Goal: Task Accomplishment & Management: Complete application form

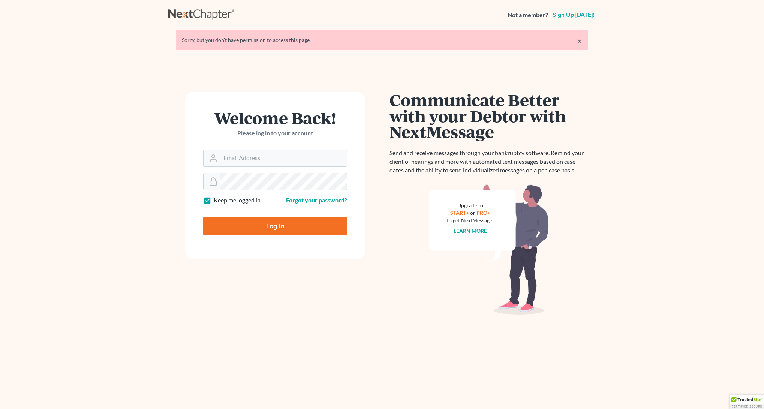
type input "[PERSON_NAME][EMAIL_ADDRESS][DOMAIN_NAME]"
click at [267, 230] on input "Log In" at bounding box center [275, 226] width 144 height 19
type input "Thinking..."
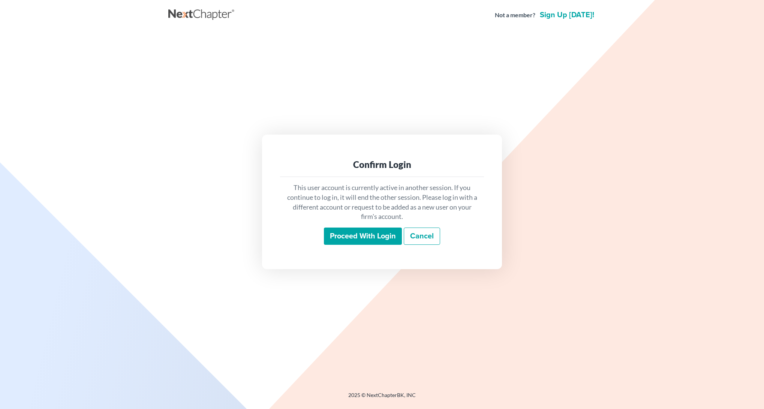
click at [352, 233] on input "Proceed with login" at bounding box center [363, 236] width 78 height 17
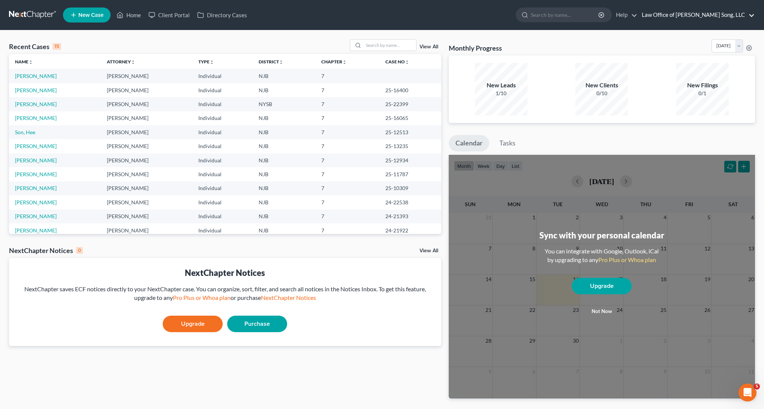
click at [753, 15] on link "Law Office of [PERSON_NAME] Song, LLC" at bounding box center [696, 14] width 117 height 13
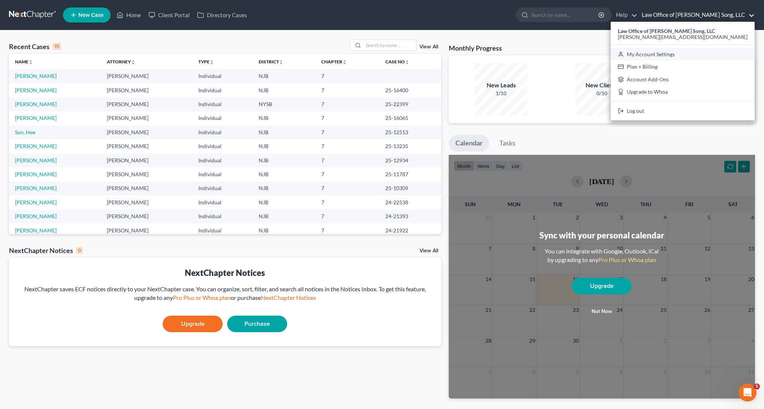
click at [718, 52] on link "My Account Settings" at bounding box center [683, 54] width 144 height 13
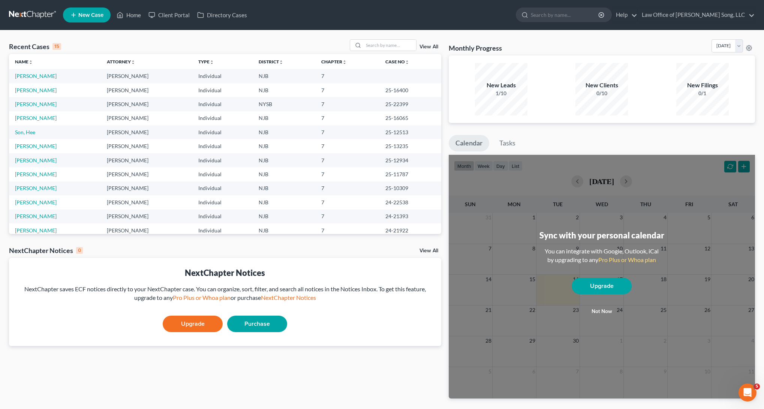
select select "51"
select select "24"
select select "33"
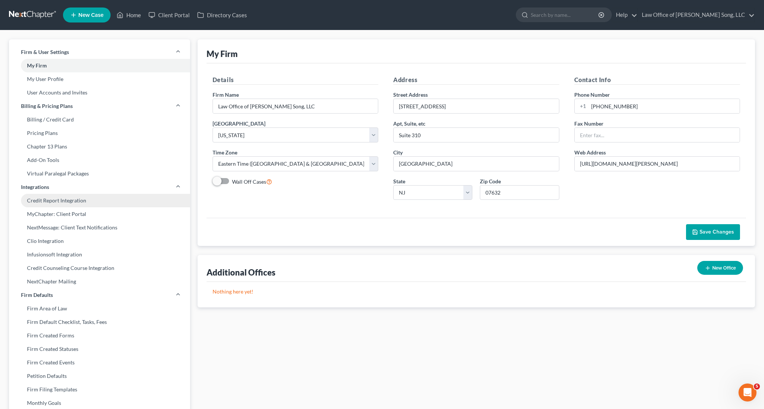
click at [79, 204] on link "Credit Report Integration" at bounding box center [99, 200] width 181 height 13
select select "0"
select select "33"
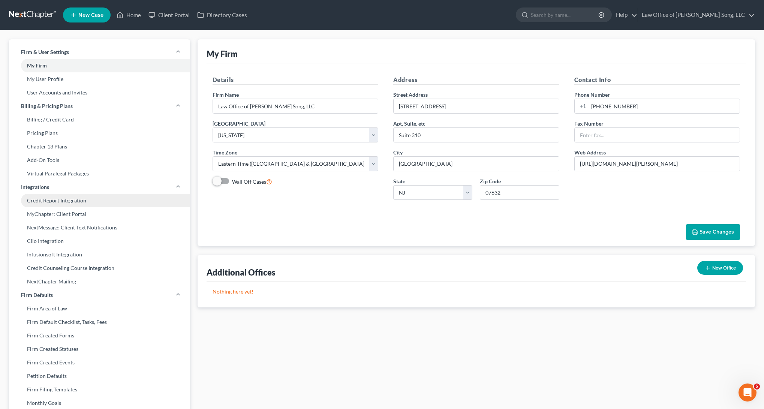
select select "33"
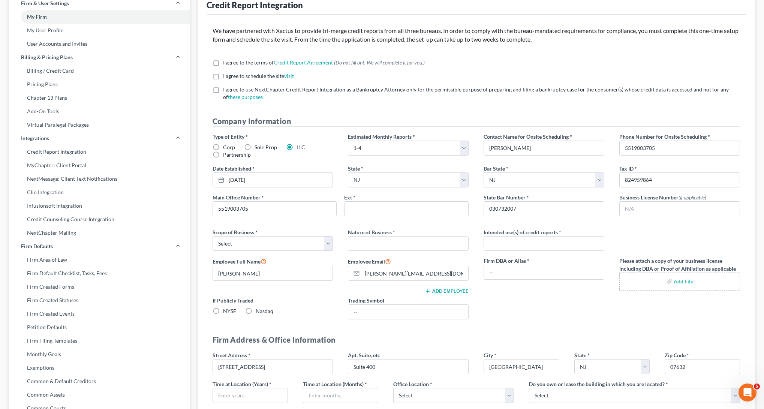
scroll to position [49, 0]
click at [324, 247] on select "Select Local Regional National" at bounding box center [273, 243] width 121 height 15
select select "0"
click at [213, 236] on select "Select Local Regional National" at bounding box center [273, 243] width 121 height 15
click at [223, 61] on label "I agree to the terms of Credit Report Agreement * (Do not fill out. We will com…" at bounding box center [324, 61] width 202 height 7
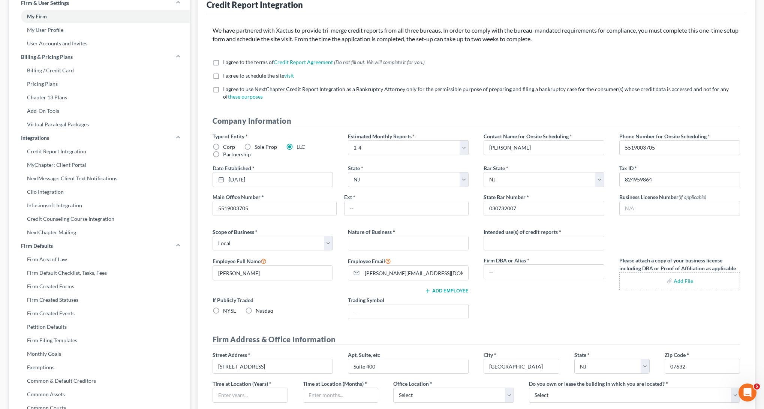
click at [226, 61] on input "I agree to the terms of Credit Report Agreement * (Do not fill out. We will com…" at bounding box center [228, 60] width 5 height 5
checkbox input "true"
click at [223, 75] on label "I agree to schedule the site visit *" at bounding box center [258, 75] width 71 height 7
click at [226, 75] on input "I agree to schedule the site visit *" at bounding box center [228, 74] width 5 height 5
checkbox input "true"
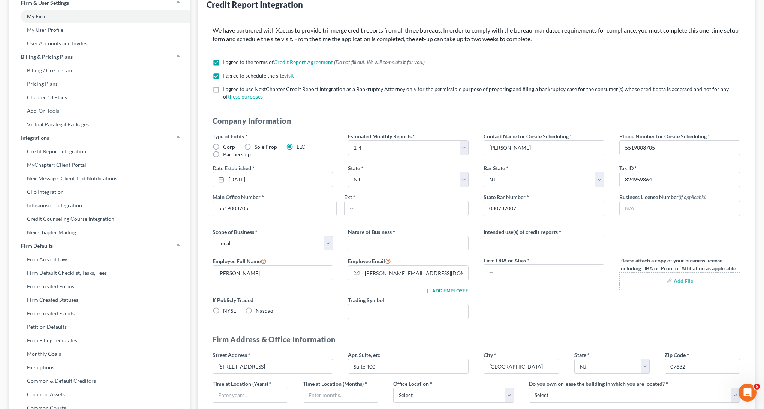
click at [223, 90] on label "I agree to use NextChapter Credit Report Integration as a Bankruptcy Attorney o…" at bounding box center [481, 92] width 517 height 15
click at [226, 90] on input "I agree to use NextChapter Credit Report Integration as a Bankruptcy Attorney o…" at bounding box center [228, 87] width 5 height 5
checkbox input "true"
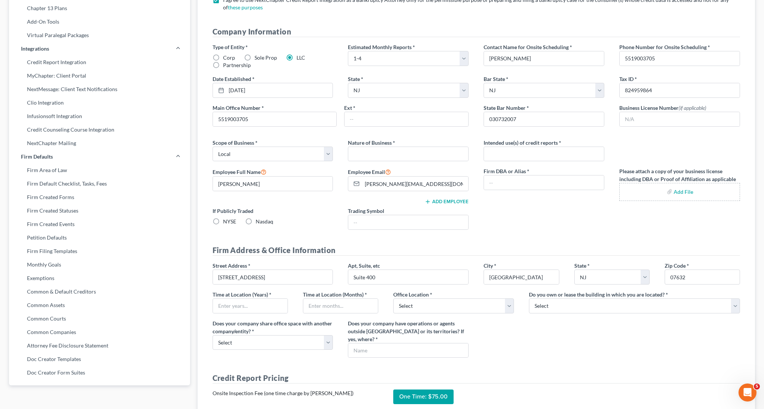
scroll to position [142, 0]
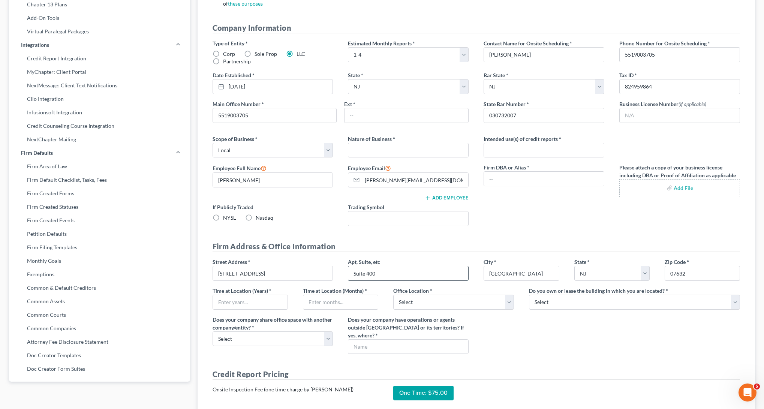
click at [372, 274] on input "Suite 400" at bounding box center [408, 273] width 120 height 14
type input "Suite 310"
click at [594, 358] on div "Street Address * 600 Sylvan Avenue Apt, Suite, etc Suite 310 City * Englewood C…" at bounding box center [476, 309] width 543 height 102
click at [583, 305] on select "Select Own Lease" at bounding box center [634, 302] width 211 height 15
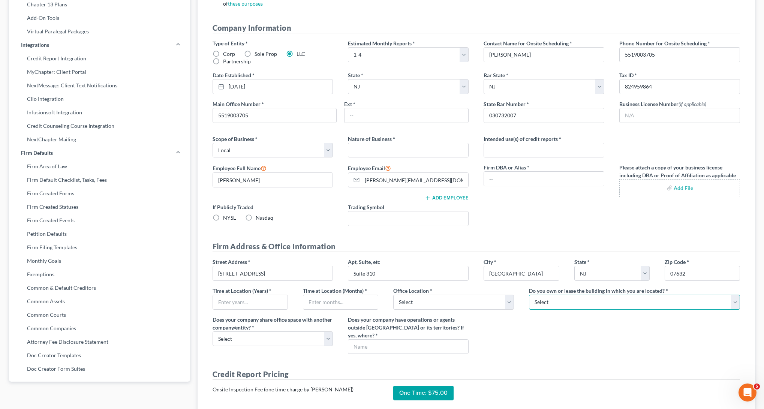
select select "1"
click at [529, 295] on select "Select Own Lease" at bounding box center [634, 302] width 211 height 15
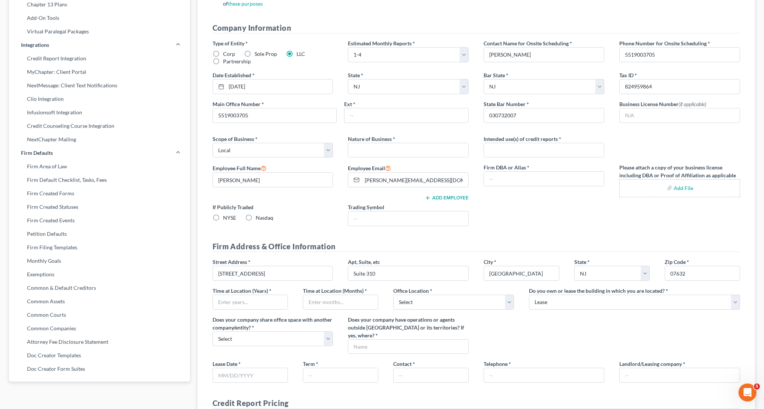
click at [513, 326] on div "Street Address * 600 Sylvan Avenue Apt, Suite, etc Suite 310 City * Englewood C…" at bounding box center [476, 309] width 543 height 102
click at [503, 306] on select "Select Commercial Residential" at bounding box center [453, 302] width 121 height 15
select select "0"
click at [393, 295] on select "Select Commercial Residential" at bounding box center [453, 302] width 121 height 15
click at [240, 296] on input "text" at bounding box center [250, 302] width 75 height 14
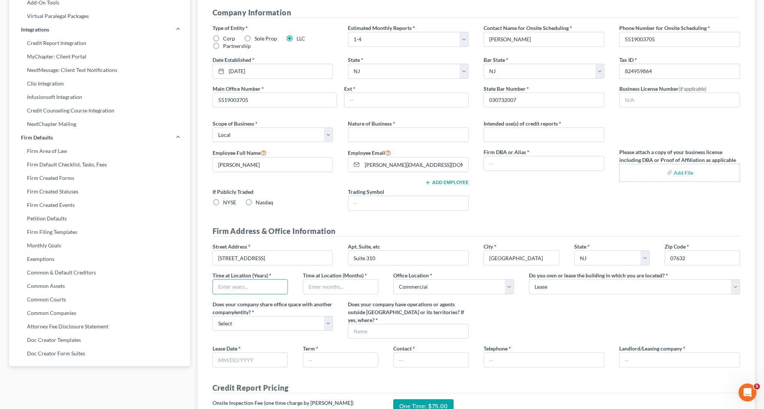
scroll to position [158, 0]
type input "5"
click at [322, 286] on input "text" at bounding box center [340, 286] width 75 height 14
type input "0"
click at [325, 299] on div "Street Address * 600 Sylvan Avenue Apt, Suite, etc Suite 310 City * Englewood C…" at bounding box center [476, 293] width 543 height 102
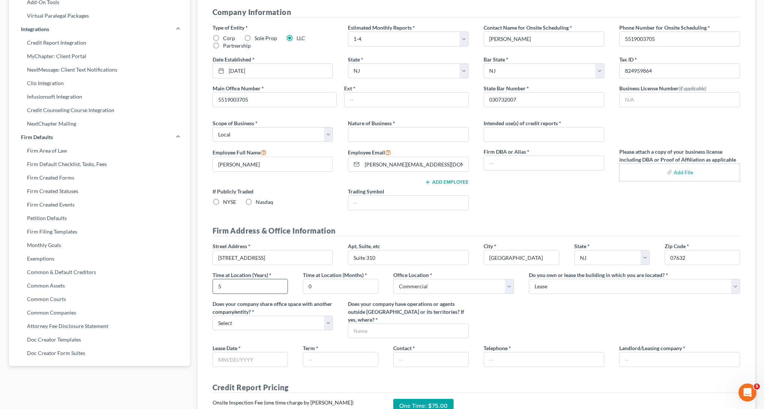
click at [264, 285] on input "5" at bounding box center [250, 286] width 75 height 14
type input "4"
click at [344, 286] on input "0" at bounding box center [340, 286] width 75 height 14
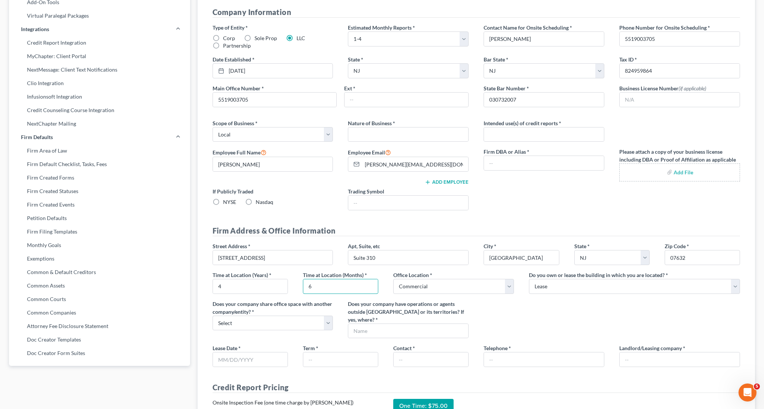
type input "6"
click at [527, 301] on div "Street Address * 600 Sylvan Avenue Apt, Suite, etc Suite 310 City * Englewood C…" at bounding box center [476, 293] width 543 height 102
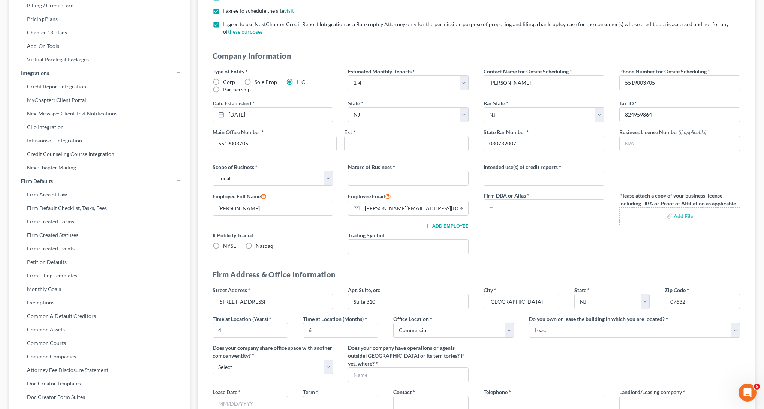
scroll to position [129, 0]
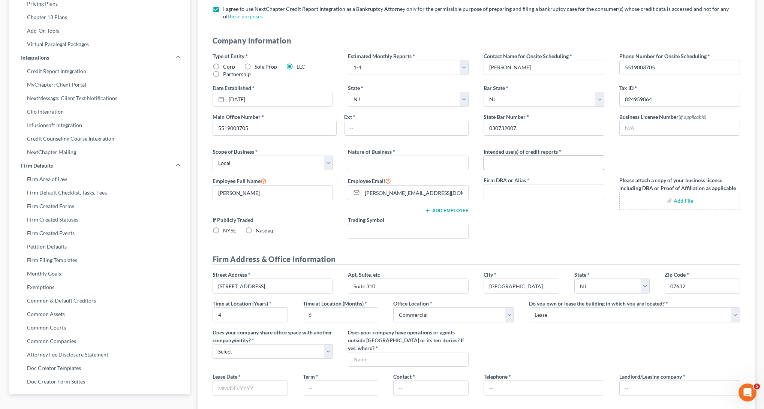
click at [538, 165] on input "text" at bounding box center [544, 163] width 120 height 14
click at [565, 168] on input "Bankruptcy" at bounding box center [544, 163] width 120 height 14
type input "Bankruptcy Filing"
click at [558, 190] on input "text" at bounding box center [544, 191] width 120 height 14
type input "Jimmy Song Esq"
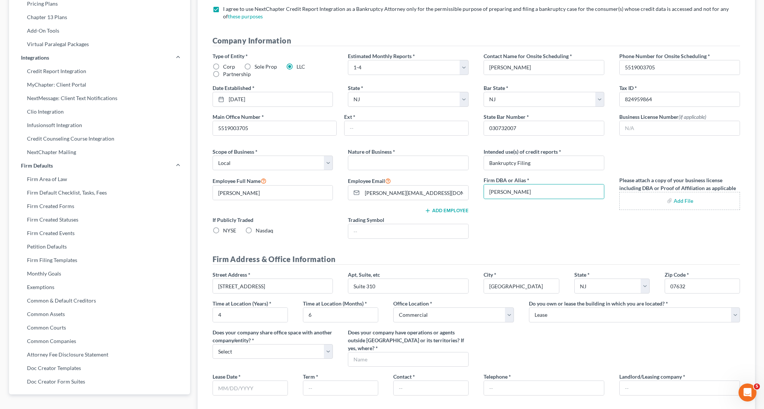
click at [572, 226] on div "Type of Entity * Corp Sole Prop LLC Partnership Estimated Monthly Reports * Sel…" at bounding box center [476, 148] width 543 height 193
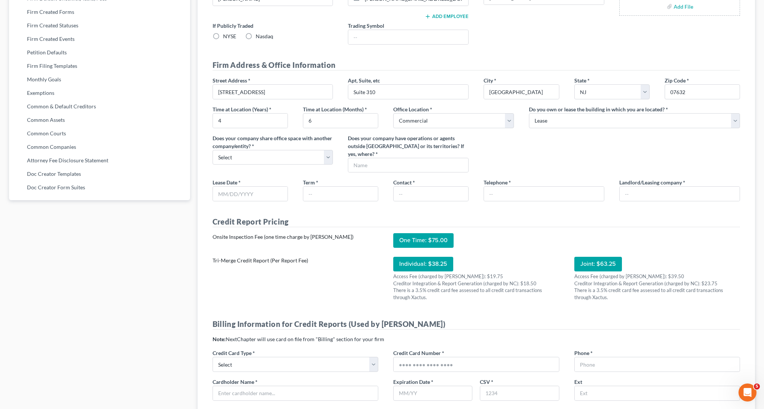
scroll to position [322, 0]
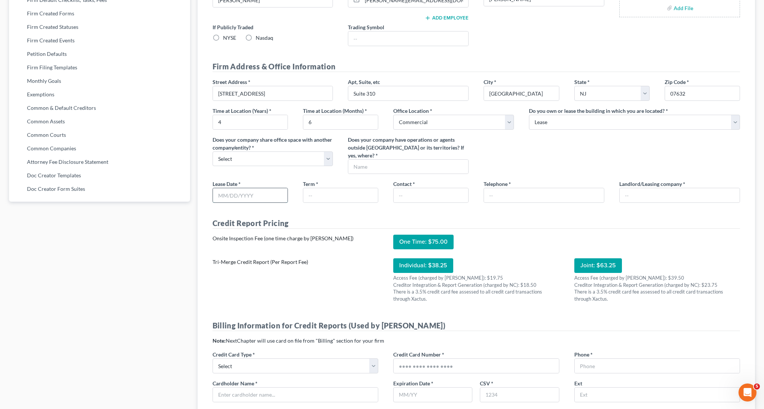
click at [246, 195] on input "text" at bounding box center [250, 195] width 75 height 14
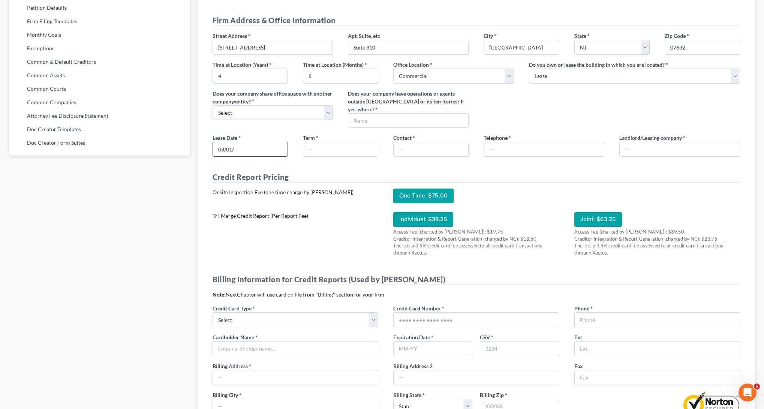
scroll to position [369, 0]
type input "03/01/"
click at [330, 75] on input "6" at bounding box center [340, 76] width 75 height 14
type input "7"
click at [266, 148] on input "03/01/" at bounding box center [250, 149] width 75 height 14
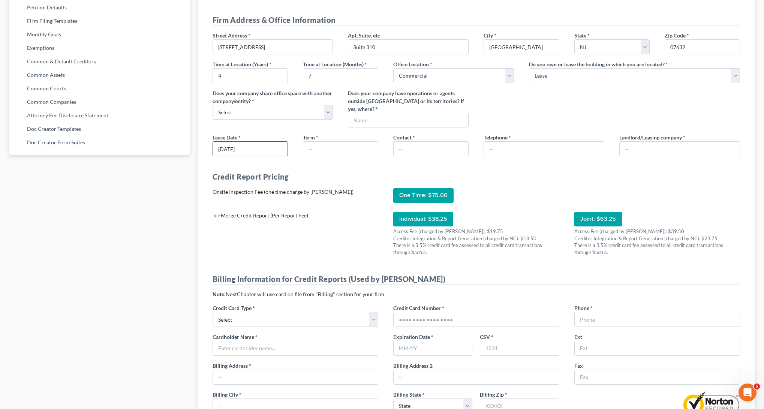
type input "03/01/2020"
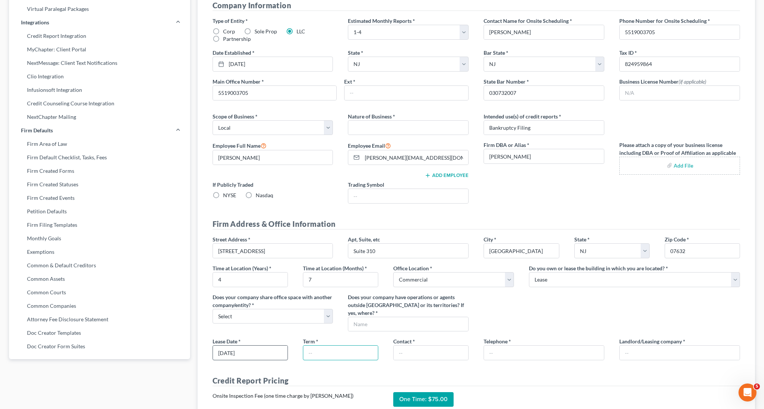
scroll to position [0, 0]
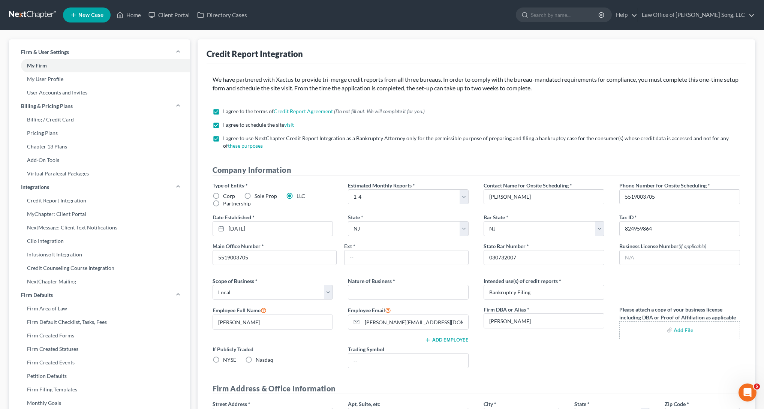
click at [431, 82] on p "We have partnered with Xactus to provide tri-merge credit reports from all thre…" at bounding box center [477, 83] width 528 height 17
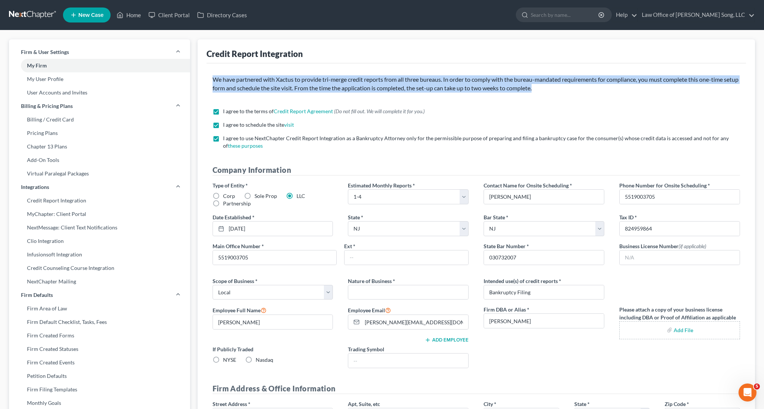
click at [431, 82] on p "We have partnered with Xactus to provide tri-merge credit reports from all thre…" at bounding box center [477, 83] width 528 height 17
click at [411, 85] on p "We have partnered with Xactus to provide tri-merge credit reports from all thre…" at bounding box center [477, 83] width 528 height 17
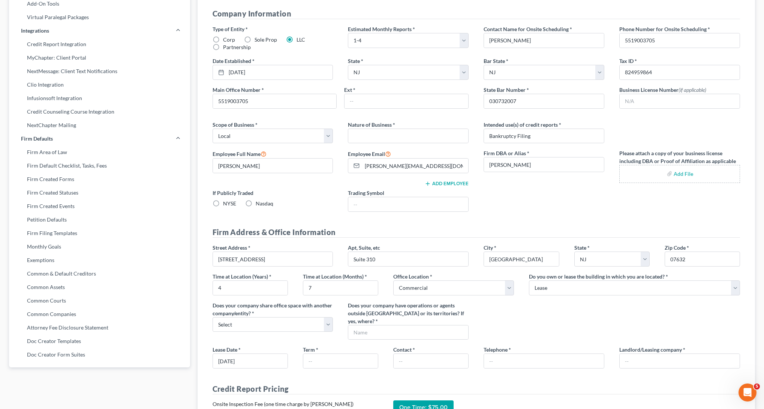
scroll to position [157, 0]
click at [377, 133] on input "text" at bounding box center [408, 135] width 120 height 14
type input "Law Office"
click at [584, 212] on div "Type of Entity * Corp Sole Prop LLC Partnership Estimated Monthly Reports * Sel…" at bounding box center [476, 120] width 543 height 193
drag, startPoint x: 653, startPoint y: 149, endPoint x: 697, endPoint y: 156, distance: 44.1
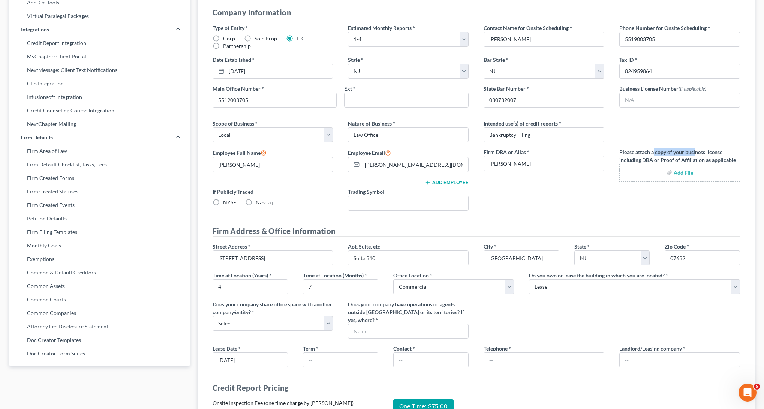
click at [696, 151] on label "Please attach a copy of your business license including DBA or Proof of Affilia…" at bounding box center [679, 156] width 121 height 16
click at [697, 158] on label "Please attach a copy of your business license including DBA or Proof of Affilia…" at bounding box center [679, 156] width 121 height 16
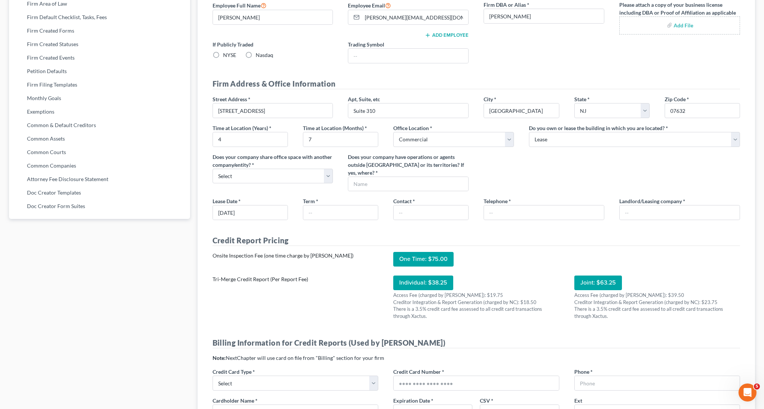
scroll to position [311, 0]
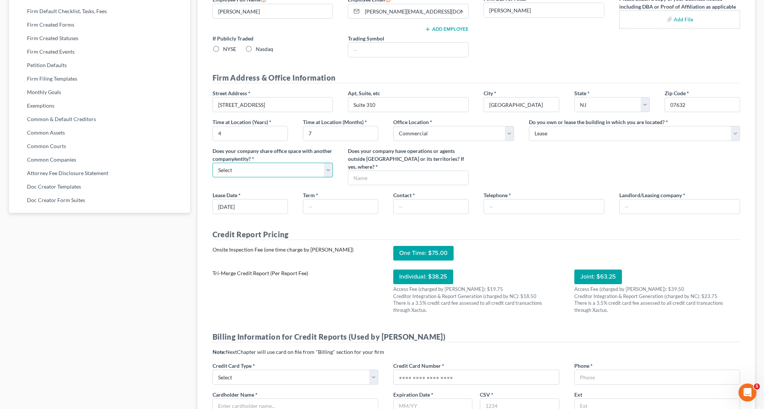
click at [262, 175] on select "Select Yes No" at bounding box center [273, 170] width 121 height 15
select select "0"
click at [213, 163] on select "Select Yes No" at bounding box center [273, 170] width 121 height 15
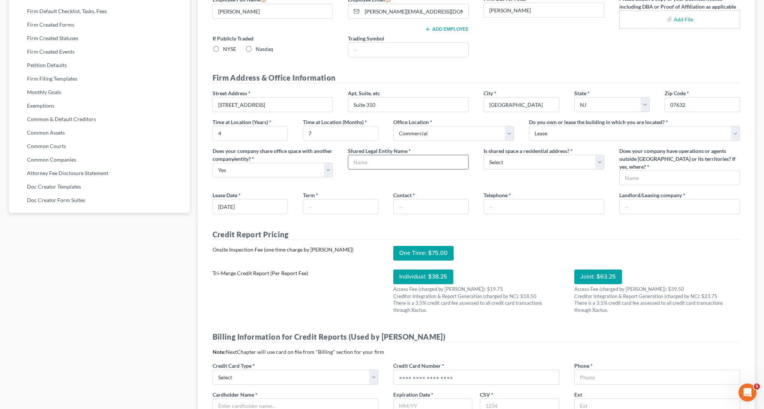
click at [392, 167] on input "text" at bounding box center [408, 162] width 120 height 14
type input "Mundus Title Agency"
click at [536, 163] on select "Select Yes No" at bounding box center [544, 162] width 121 height 15
select select "1"
click at [484, 155] on select "Select Yes No" at bounding box center [544, 162] width 121 height 15
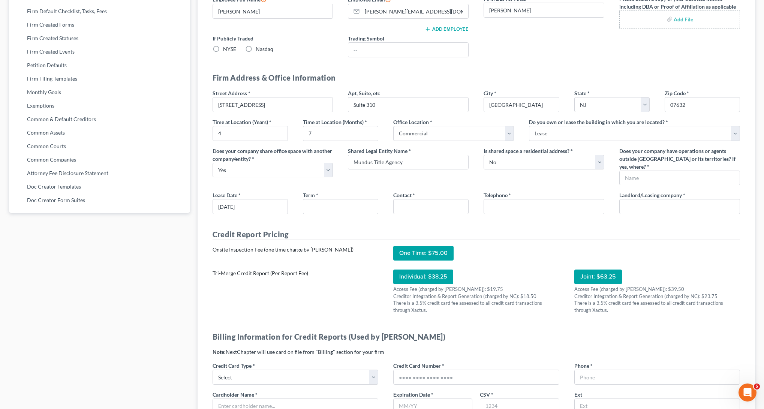
click at [570, 186] on div "Street Address * 600 Sylvan Avenue Apt, Suite, etc Suite 310 City * Englewood C…" at bounding box center [476, 140] width 543 height 102
click at [677, 178] on input "text" at bounding box center [680, 178] width 120 height 14
type input "No"
click at [334, 211] on input "text" at bounding box center [340, 206] width 75 height 14
click at [337, 208] on input "month to month" at bounding box center [340, 206] width 75 height 14
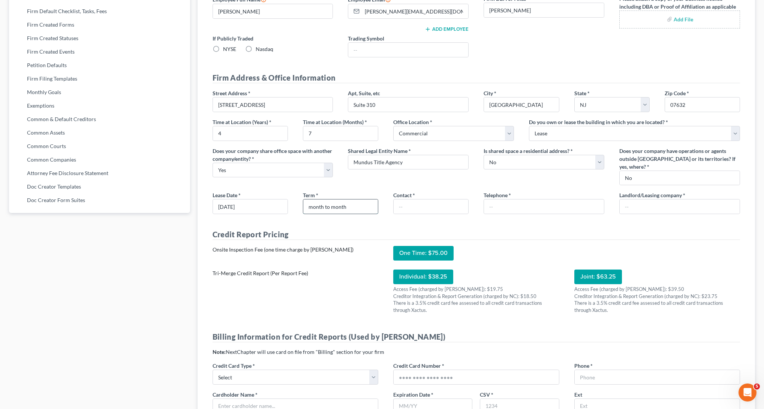
click at [337, 208] on input "month to month" at bounding box center [340, 206] width 75 height 14
type input "two more years"
type input "Palestroni Management"
paste input "568-8000"
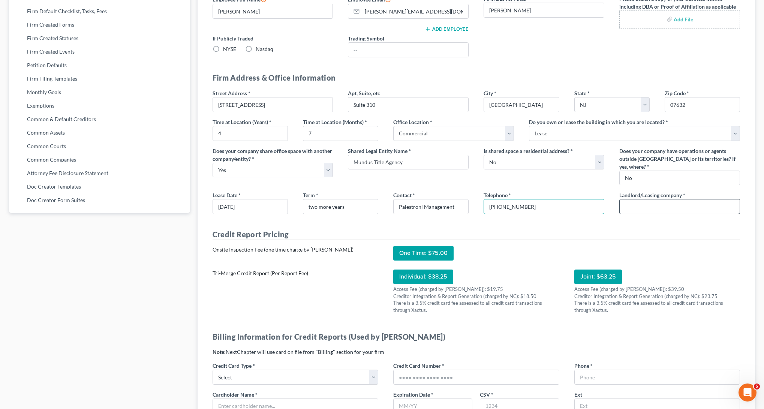
type input "201-568-8000"
click at [679, 210] on input "text" at bounding box center [680, 206] width 120 height 14
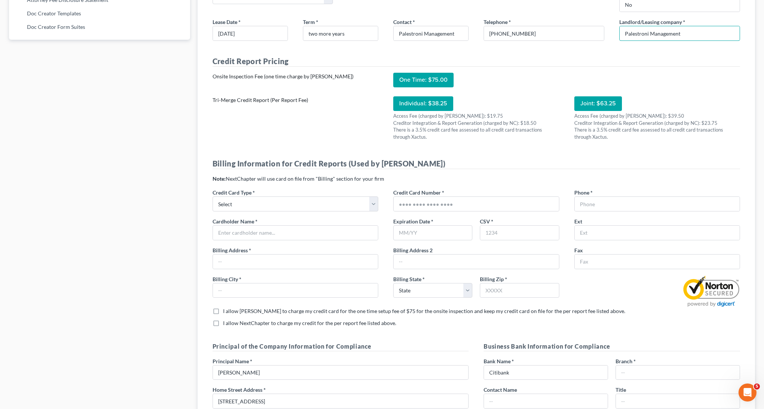
scroll to position [487, 0]
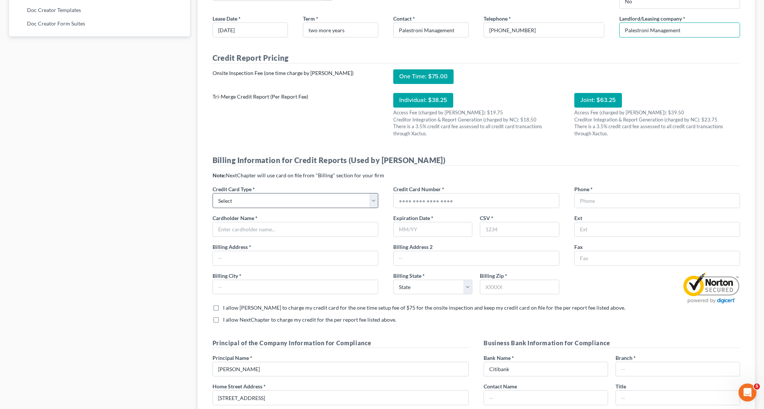
type input "Palestroni Management"
click at [318, 205] on select "Select Visa Master Card American Express Discover" at bounding box center [296, 200] width 166 height 15
select select "1"
click at [213, 193] on select "Select Visa Master Card American Express Discover" at bounding box center [296, 200] width 166 height 15
click at [301, 230] on input "text" at bounding box center [295, 229] width 165 height 14
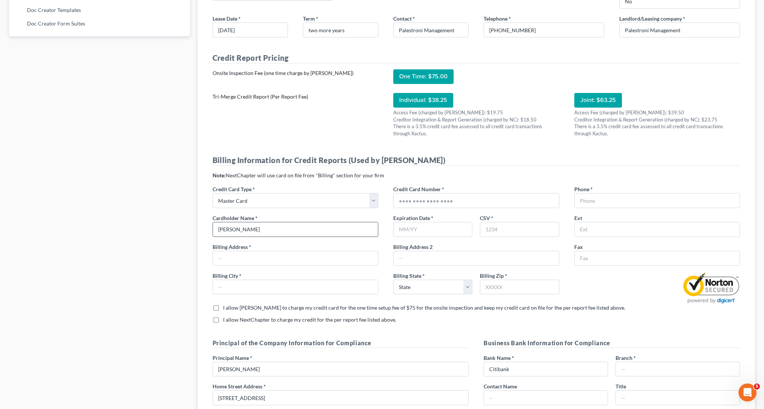
type input "Jimmy Song"
click at [286, 263] on input "text" at bounding box center [295, 258] width 165 height 14
type input "600 Sylvan Ave"
type input "Suite 310"
type input "Englewood Cliffs"
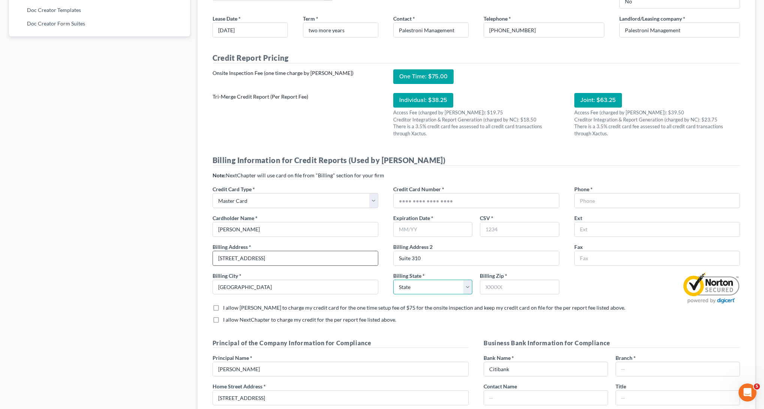
select select "33"
type input "07632"
click at [437, 206] on input "text" at bounding box center [476, 200] width 165 height 14
type input "5207110020640766"
type input "04/29"
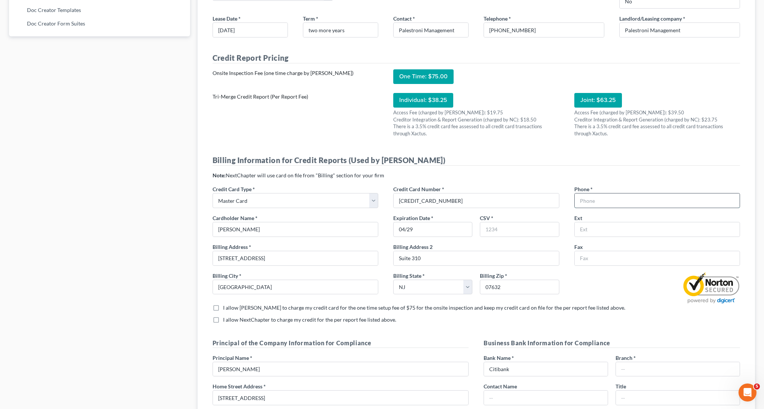
click at [622, 203] on input "text" at bounding box center [657, 200] width 165 height 14
type input "5519003705"
type input "07632"
click at [532, 232] on input "07632" at bounding box center [519, 229] width 78 height 14
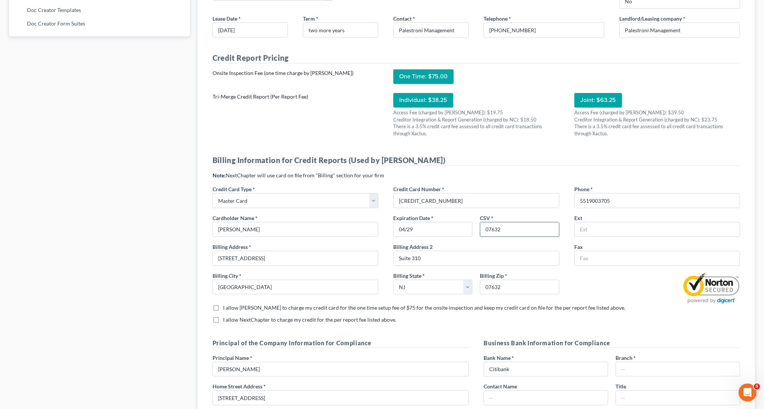
click at [532, 232] on input "07632" at bounding box center [519, 229] width 78 height 14
type input "705"
click at [577, 282] on div at bounding box center [657, 288] width 181 height 32
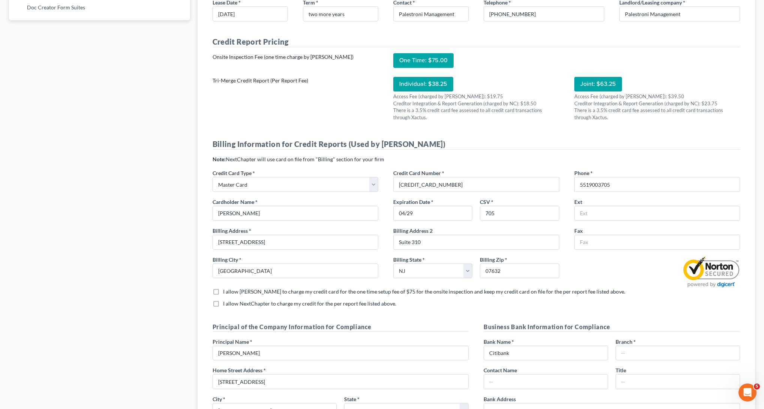
scroll to position [594, 0]
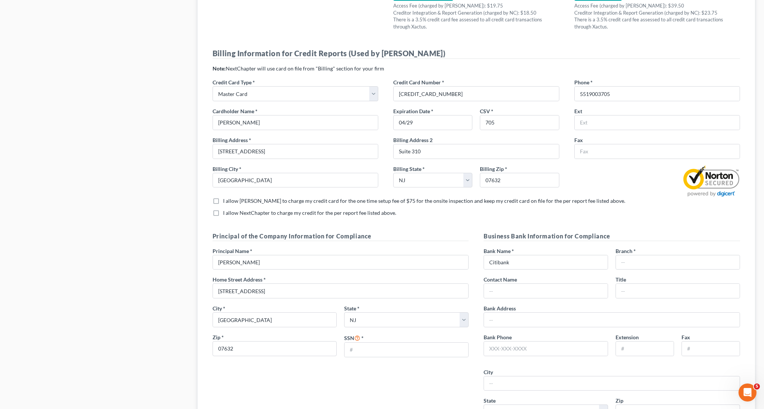
click at [223, 201] on label "I allow Xactus to charge my credit card for the one time setup fee of $75 for t…" at bounding box center [424, 200] width 402 height 7
click at [226, 201] on input "I allow Xactus to charge my credit card for the one time setup fee of $75 for t…" at bounding box center [228, 199] width 5 height 5
checkbox input "true"
click at [223, 213] on label "I allow NextChapter to charge my credit for the per report fee listed above. *" at bounding box center [309, 212] width 173 height 7
click at [226, 213] on input "I allow NextChapter to charge my credit for the per report fee listed above. *" at bounding box center [228, 211] width 5 height 5
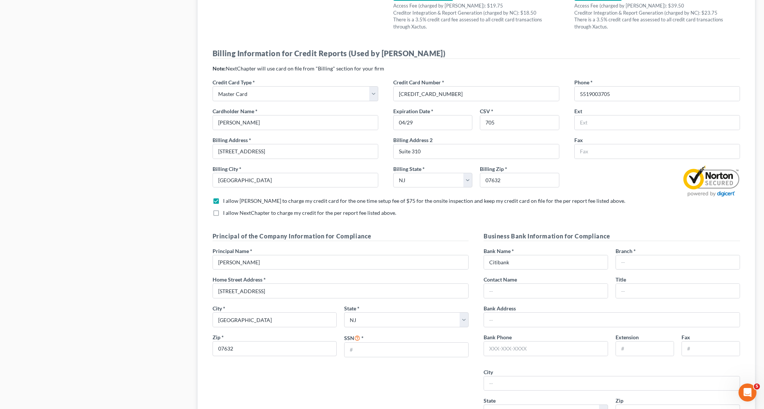
checkbox input "true"
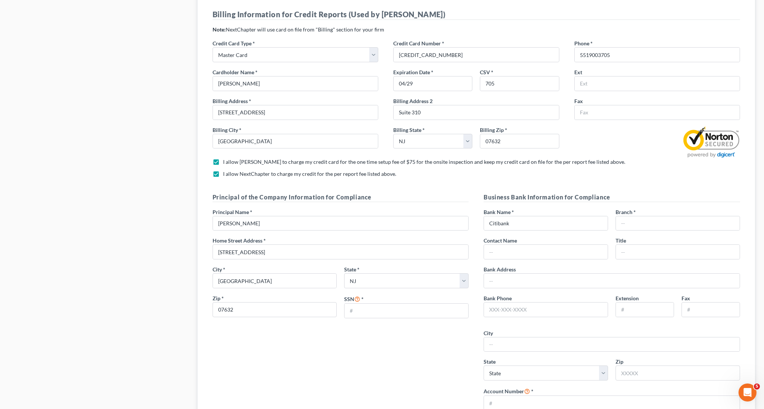
scroll to position [638, 0]
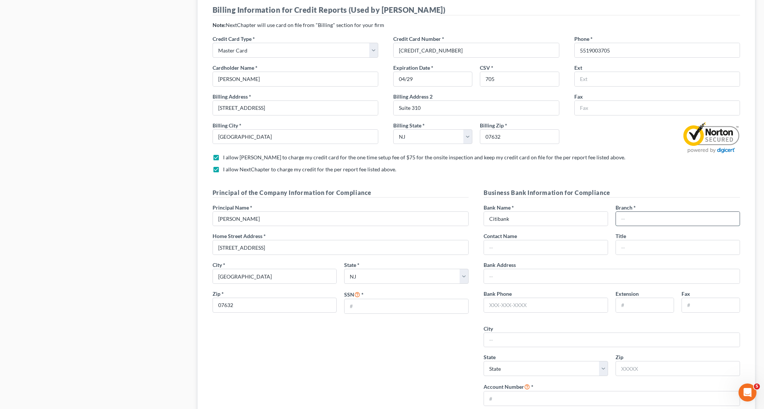
click at [638, 221] on input "text" at bounding box center [678, 219] width 124 height 14
type input "Englewood"
click at [291, 241] on input "25 New Street" at bounding box center [341, 247] width 256 height 14
click at [290, 245] on input "25 New Street" at bounding box center [341, 247] width 256 height 14
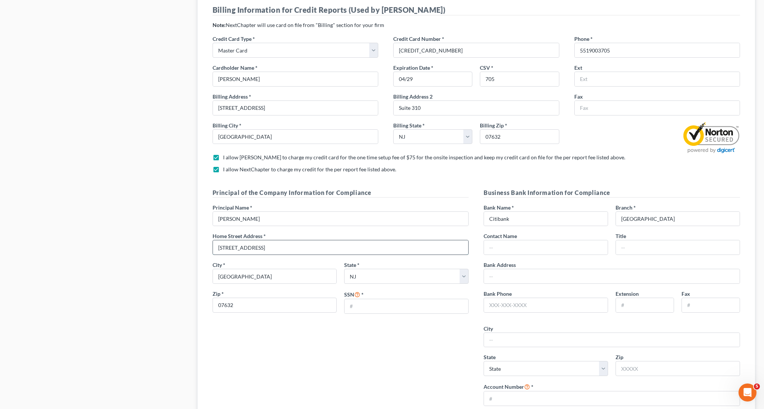
click at [290, 245] on input "25 New Street" at bounding box center [341, 247] width 256 height 14
type input "106 Alpine Drive"
click at [290, 274] on input "Englewood Cliffs" at bounding box center [275, 276] width 124 height 14
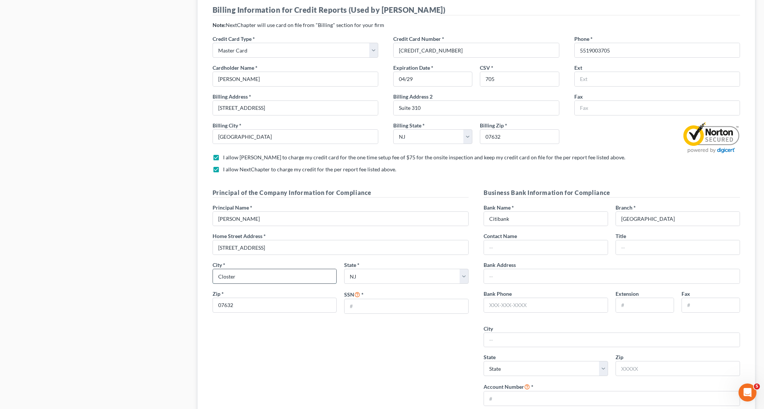
type input "Closter"
type input "07624"
type input "5"
type input "152809579"
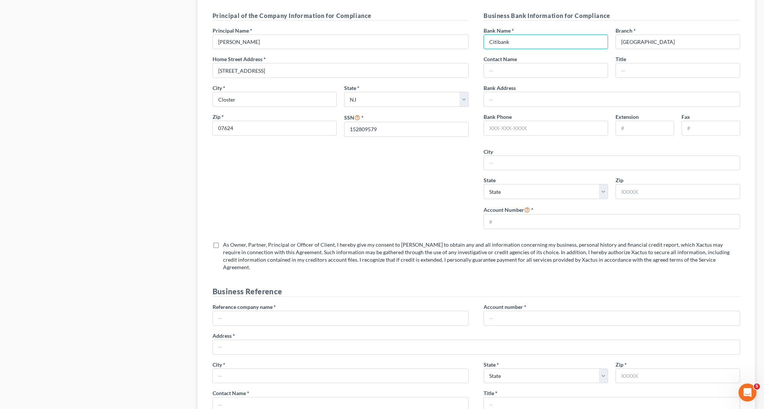
scroll to position [818, 0]
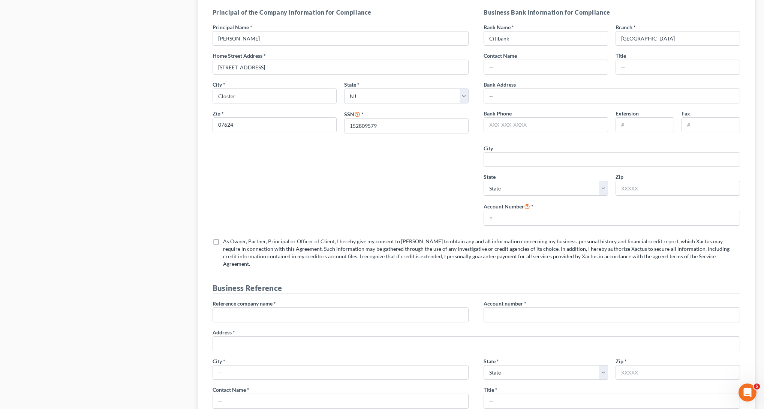
click at [223, 241] on label "As Owner, Partner, Principal or Officer of Client, I hereby give my consent to …" at bounding box center [481, 253] width 517 height 30
click at [226, 241] on input "As Owner, Partner, Principal or Officer of Client, I hereby give my consent to …" at bounding box center [228, 240] width 5 height 5
checkbox input "true"
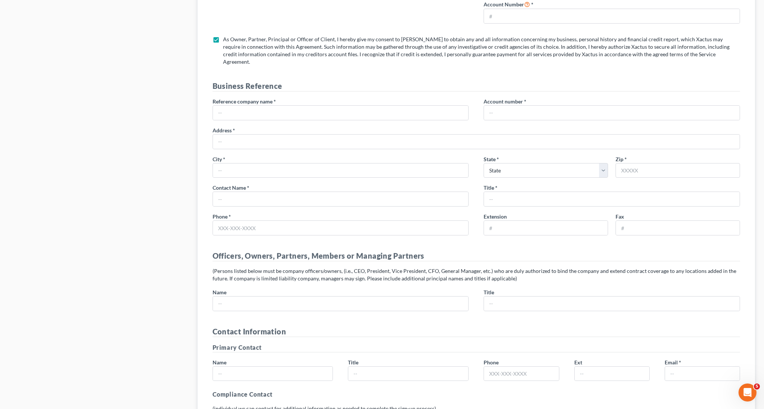
scroll to position [1014, 0]
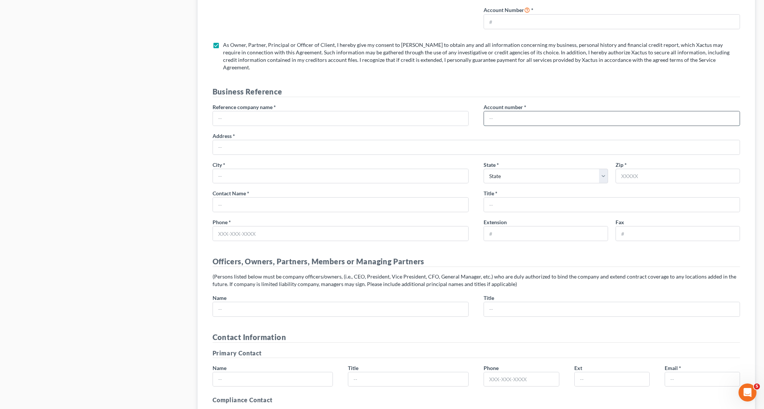
click at [503, 111] on input "text" at bounding box center [612, 118] width 256 height 14
click at [587, 111] on input "text" at bounding box center [612, 118] width 256 height 14
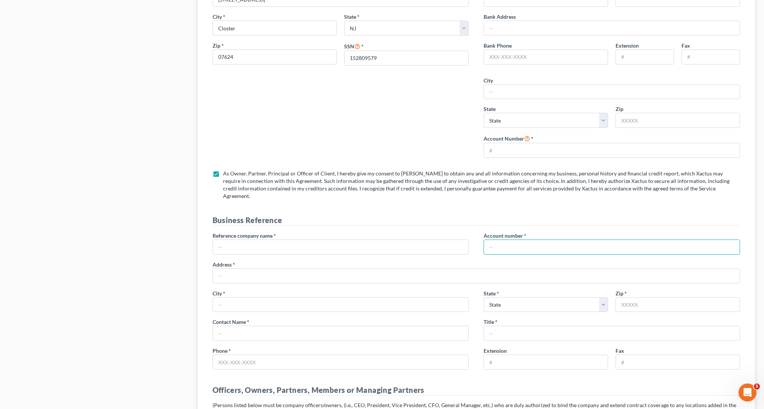
scroll to position [886, 0]
click at [329, 241] on input "text" at bounding box center [341, 247] width 256 height 14
type input "M"
type input "Daniel Bae Esq"
click at [256, 273] on input "text" at bounding box center [476, 275] width 527 height 14
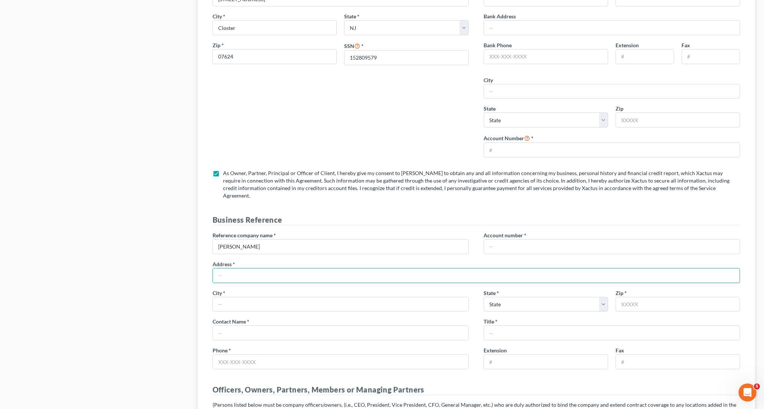
type input "6"
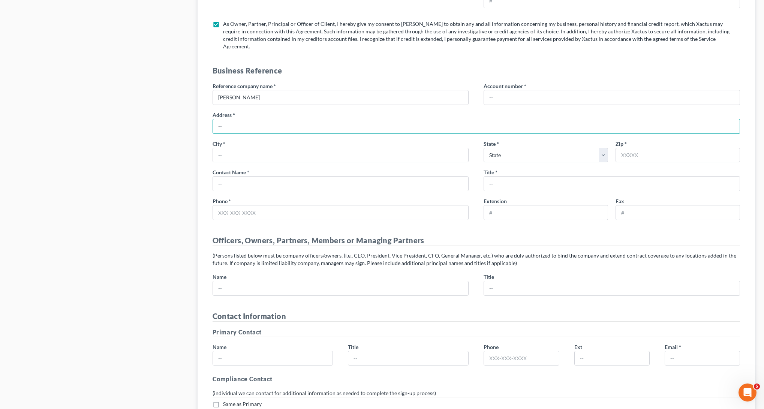
scroll to position [1037, 0]
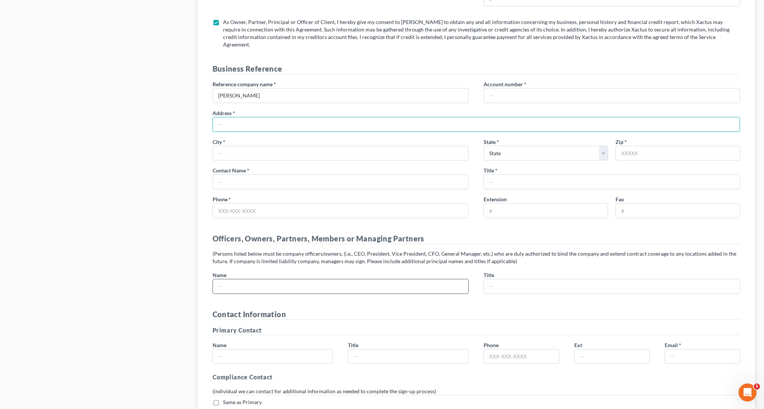
click at [291, 283] on input "text" at bounding box center [341, 286] width 256 height 14
type input "Jimmy Song"
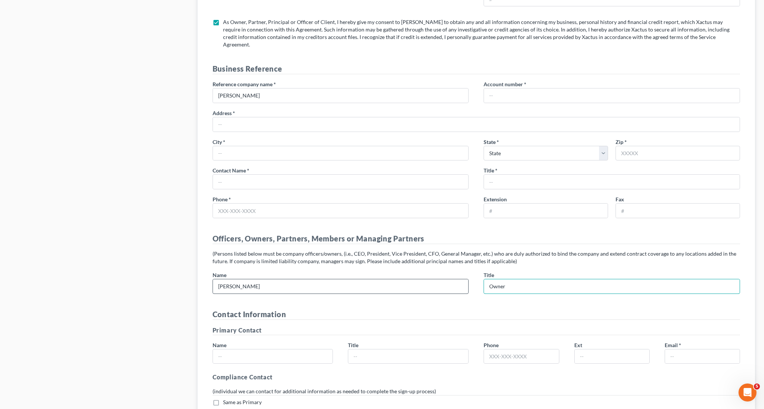
type input "Owner"
type input "Jimmy Song"
type input "Owner"
type input "2015437676"
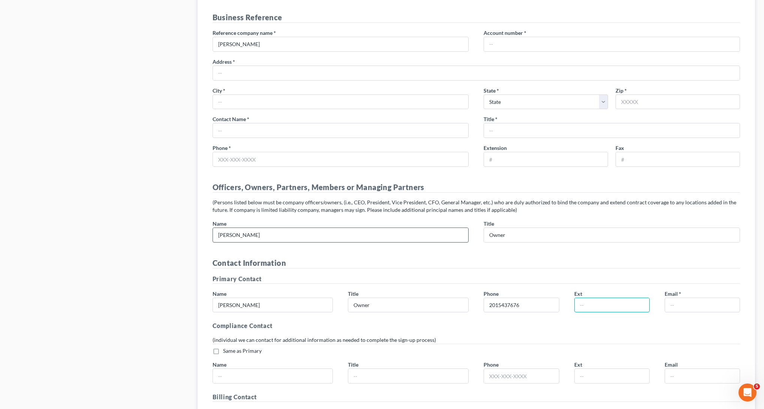
scroll to position [1107, 0]
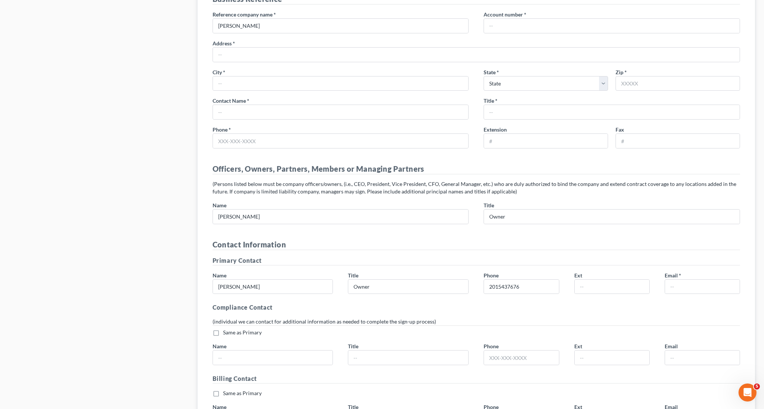
click at [223, 329] on label "Same as Primary *" at bounding box center [242, 332] width 39 height 7
click at [226, 329] on input "Same as Primary *" at bounding box center [228, 331] width 5 height 5
checkbox input "true"
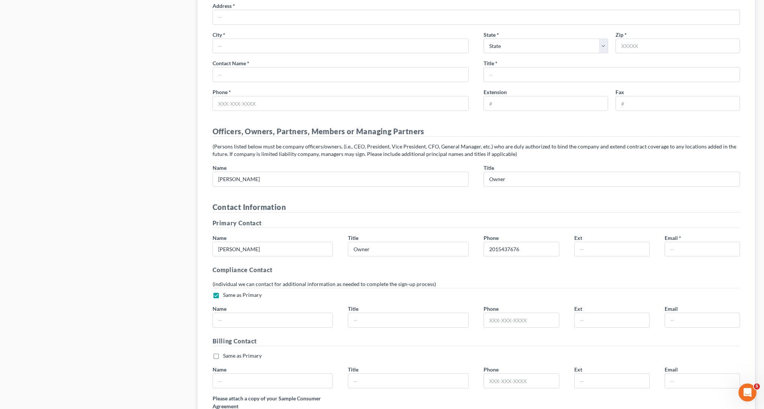
scroll to position [1166, 0]
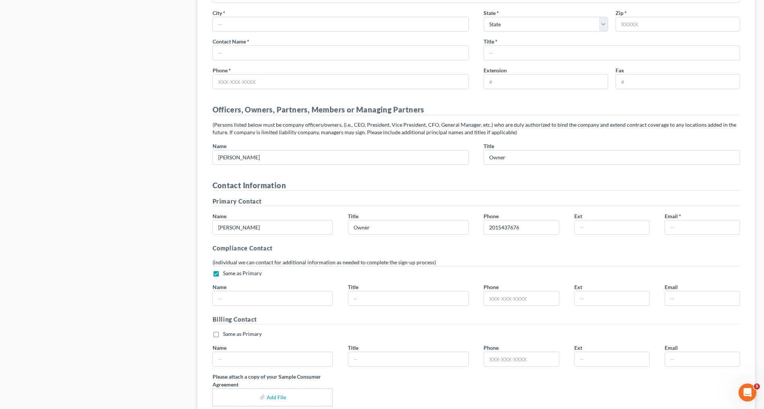
click at [223, 330] on label "Same as Primary *" at bounding box center [242, 333] width 39 height 7
click at [226, 330] on input "Same as Primary *" at bounding box center [228, 332] width 5 height 5
checkbox input "true"
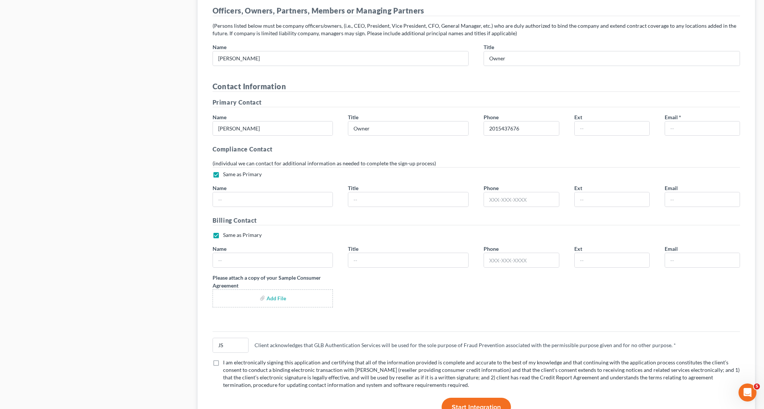
scroll to position [1266, 0]
drag, startPoint x: 216, startPoint y: 355, endPoint x: 231, endPoint y: 353, distance: 15.9
click at [223, 358] on label "I am electronically signing this application and certifying that all of the inf…" at bounding box center [481, 373] width 517 height 30
click at [226, 358] on input "I am electronically signing this application and certifying that all of the inf…" at bounding box center [228, 360] width 5 height 5
checkbox input "true"
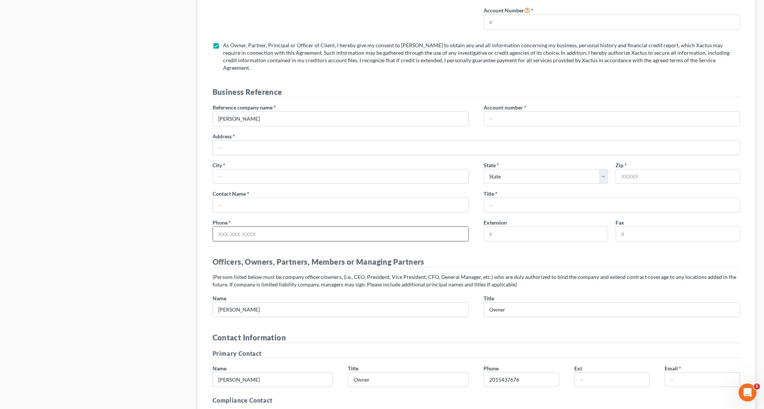
scroll to position [1002, 0]
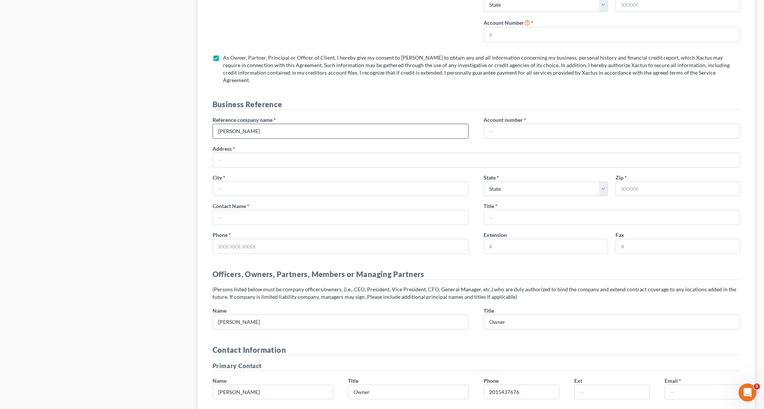
click at [251, 124] on input "Daniel Bae Esq" at bounding box center [341, 131] width 256 height 14
type input "J"
type input "Mundus Title Agency"
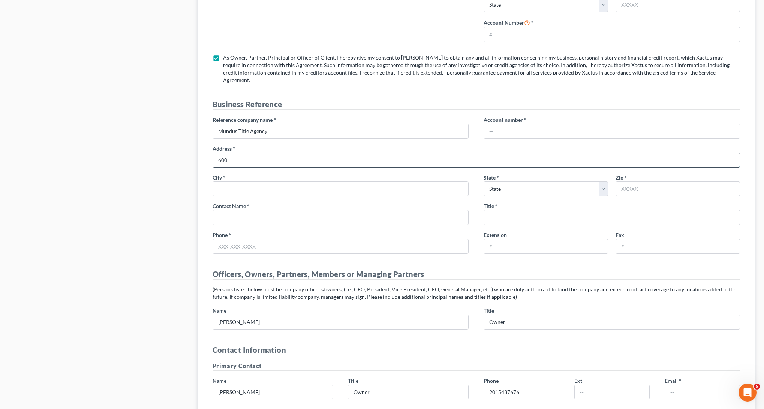
type input "600 Sylvan Ave"
type input "Englewood Cliffs"
select select "33"
type input "07632"
click at [277, 211] on input "text" at bounding box center [341, 217] width 256 height 14
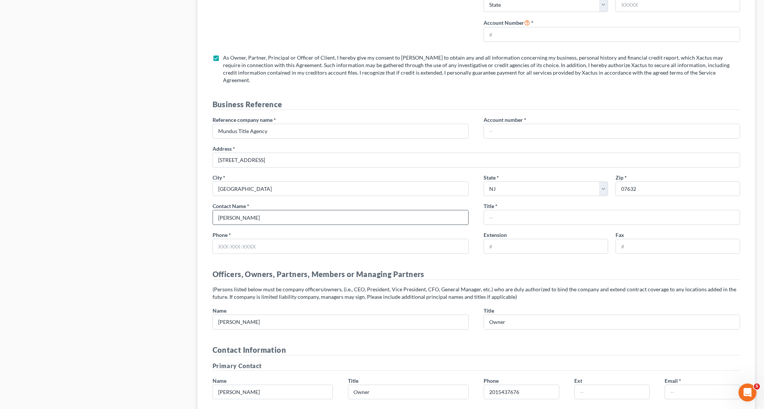
type input "Jake Yun"
type input "Owner"
type input "5512771540"
drag, startPoint x: 542, startPoint y: 118, endPoint x: 546, endPoint y: 120, distance: 3.9
click at [542, 124] on input "text" at bounding box center [612, 131] width 256 height 14
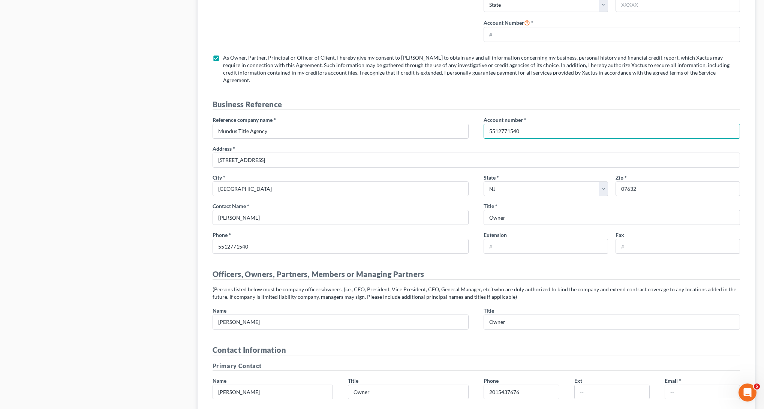
type input "5512771540"
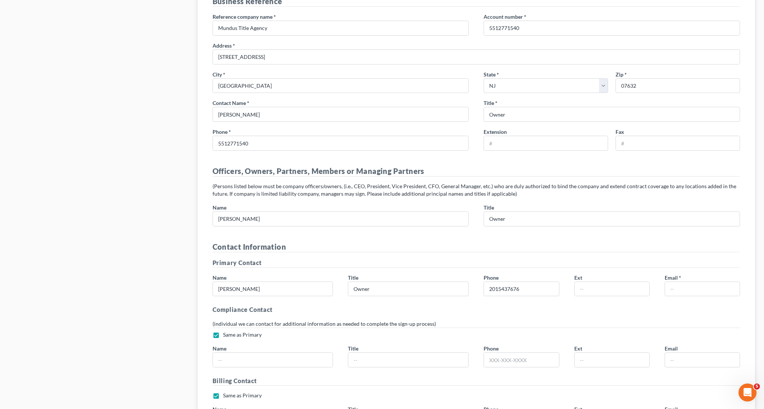
scroll to position [1300, 0]
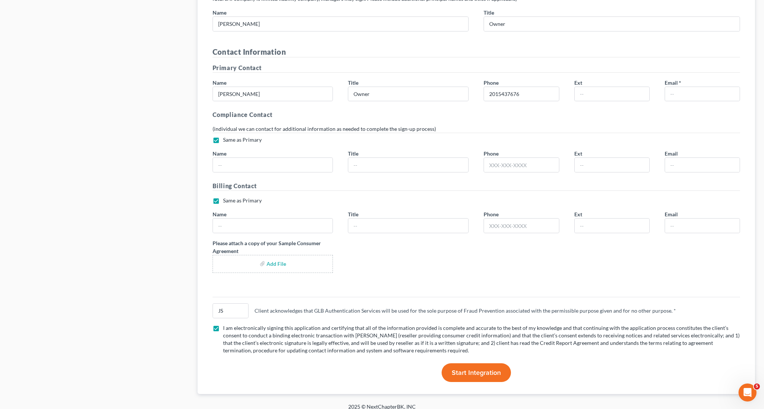
click at [477, 370] on button "Start Integration" at bounding box center [476, 372] width 69 height 19
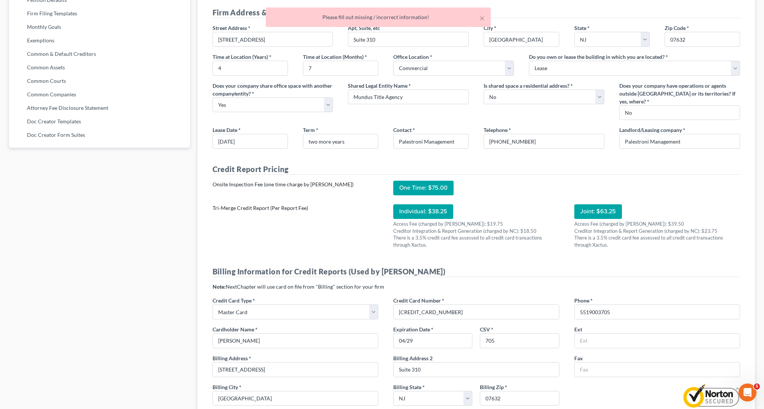
scroll to position [213, 0]
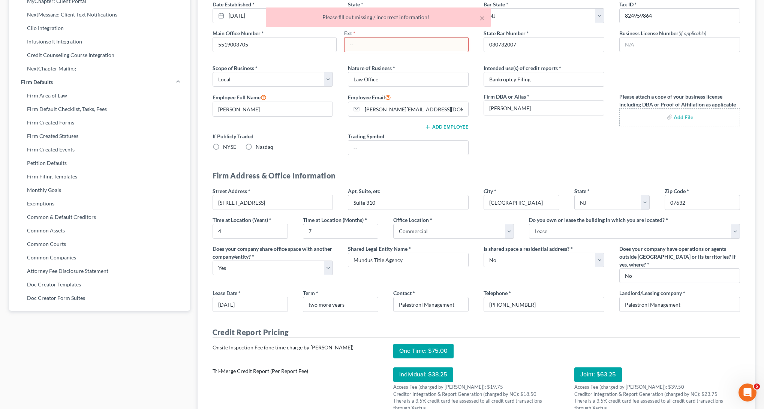
click at [402, 46] on input "text" at bounding box center [407, 44] width 124 height 14
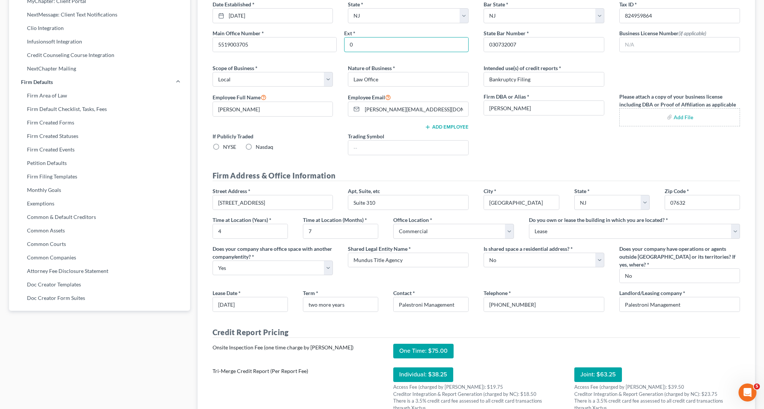
type input "0"
click at [465, 64] on div "Nature of Business * Law Office" at bounding box center [408, 75] width 136 height 23
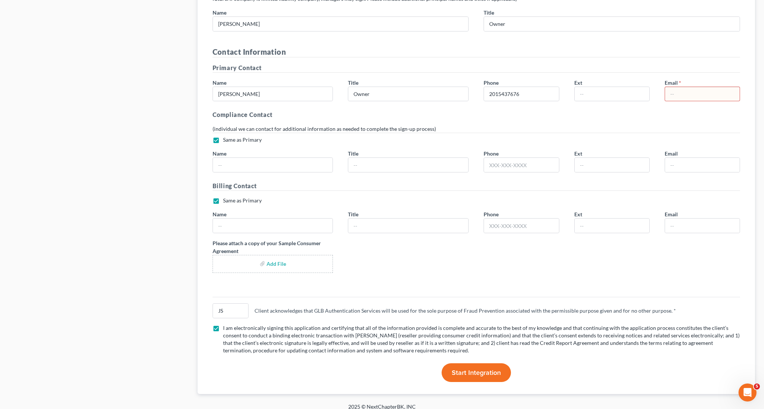
click at [479, 369] on span "Start Integration" at bounding box center [476, 373] width 49 height 8
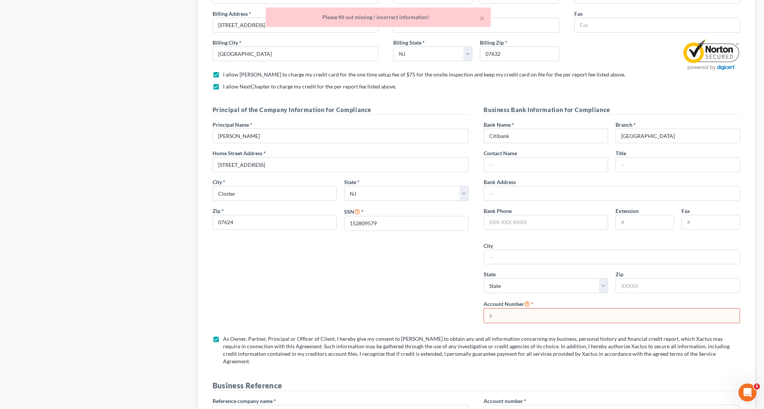
scroll to position [683, 0]
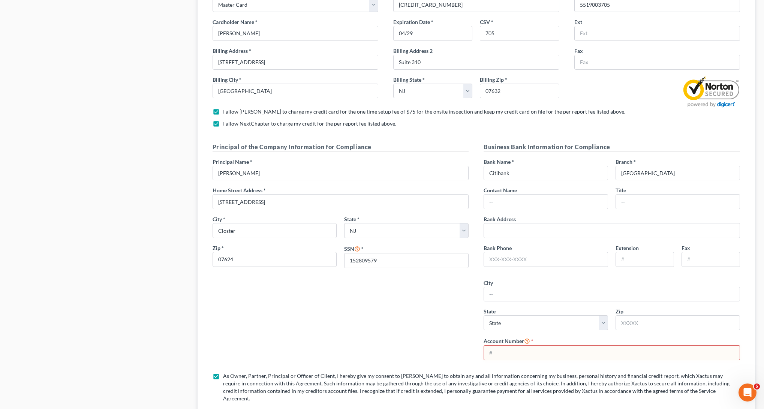
click at [526, 356] on input "text" at bounding box center [612, 353] width 256 height 14
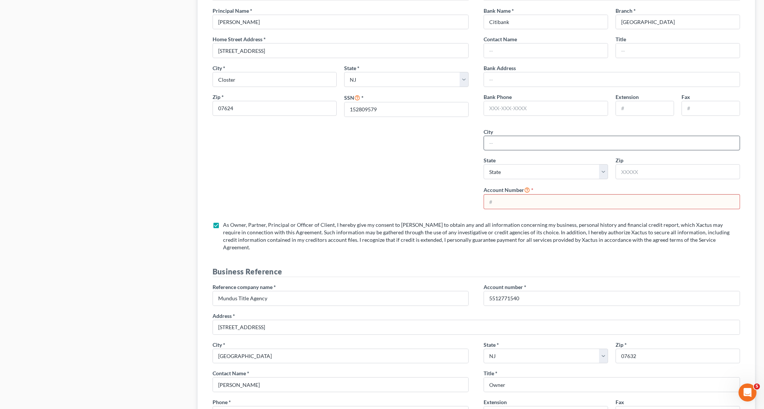
scroll to position [848, 0]
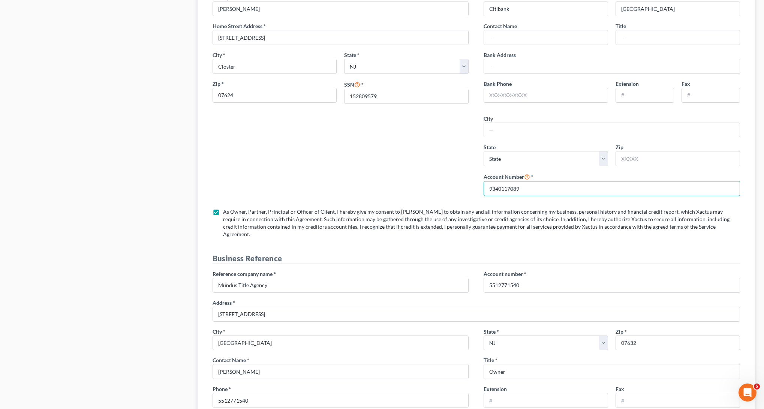
type input "9340117089"
click at [408, 206] on div "Principal of the Company Information for Compliance Principal Name * Jimmy Song…" at bounding box center [476, 111] width 543 height 266
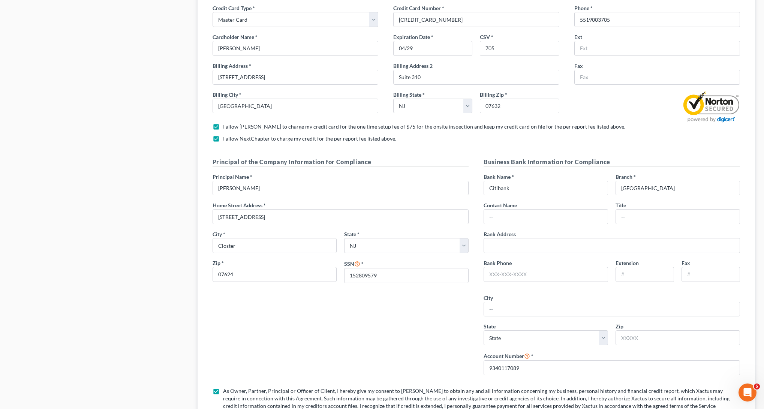
scroll to position [1300, 0]
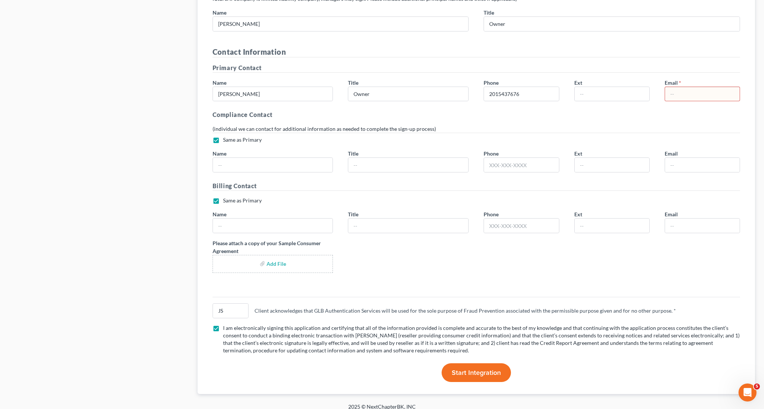
click at [478, 369] on span "Start Integration" at bounding box center [476, 373] width 49 height 8
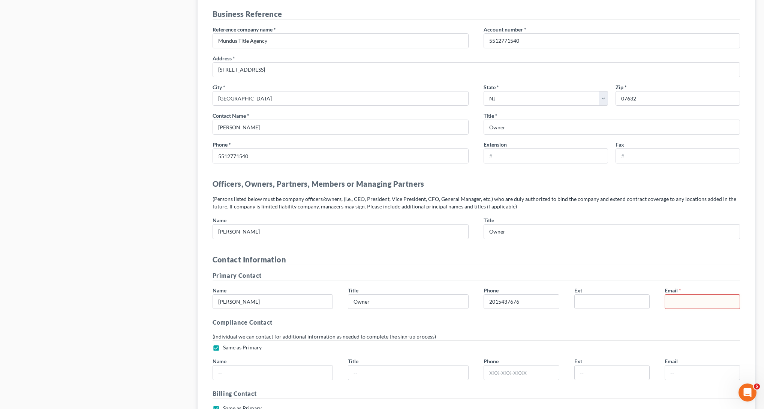
scroll to position [1220, 0]
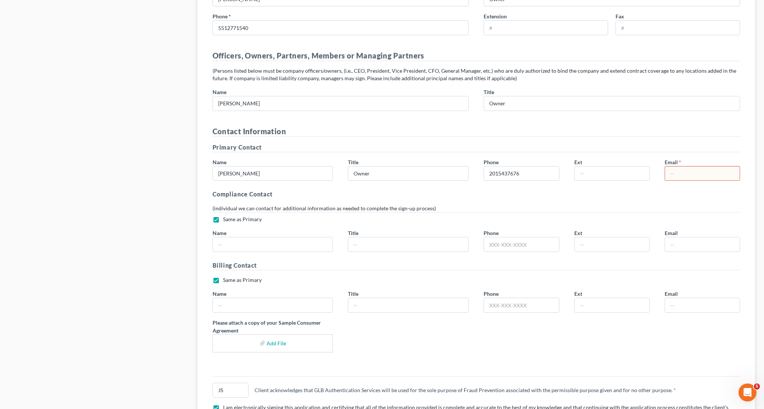
click at [685, 167] on input "text" at bounding box center [702, 173] width 75 height 14
type input "JIMMY@SONGLEGAL.COM"
click at [463, 128] on h4 "Contact Information" at bounding box center [477, 131] width 528 height 11
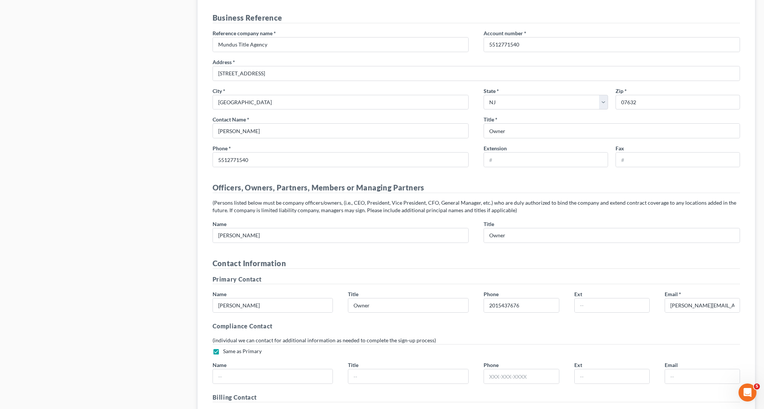
scroll to position [1300, 0]
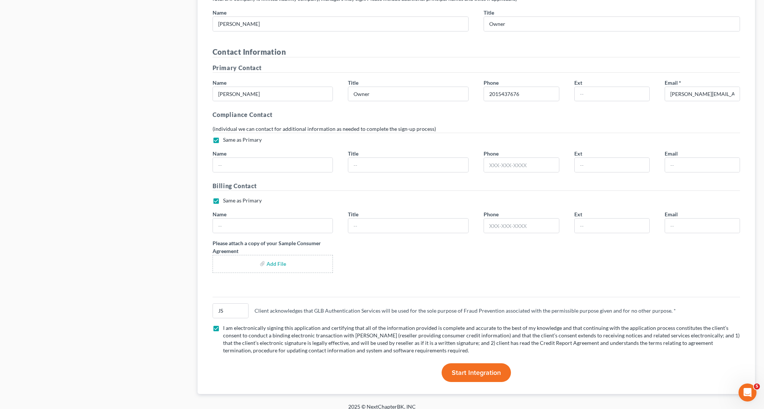
click at [476, 363] on button "Start Integration" at bounding box center [476, 372] width 69 height 19
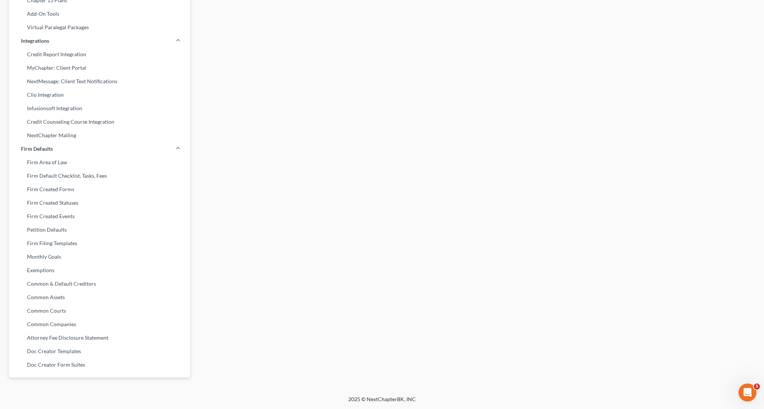
scroll to position [0, 0]
